Goal: Browse casually

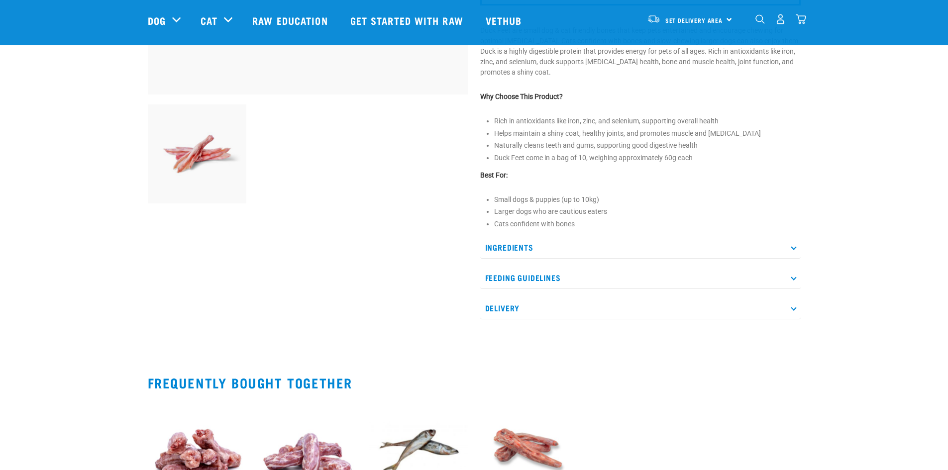
scroll to position [547, 0]
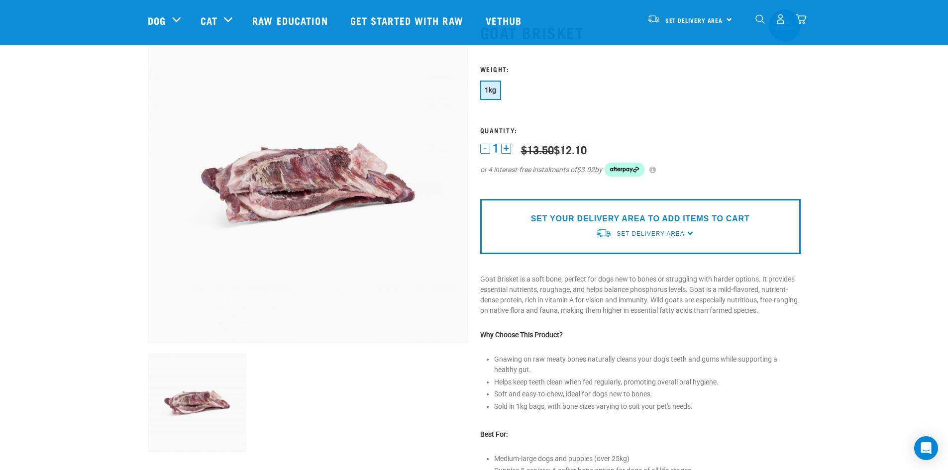
scroll to position [398, 0]
